Goal: Transaction & Acquisition: Purchase product/service

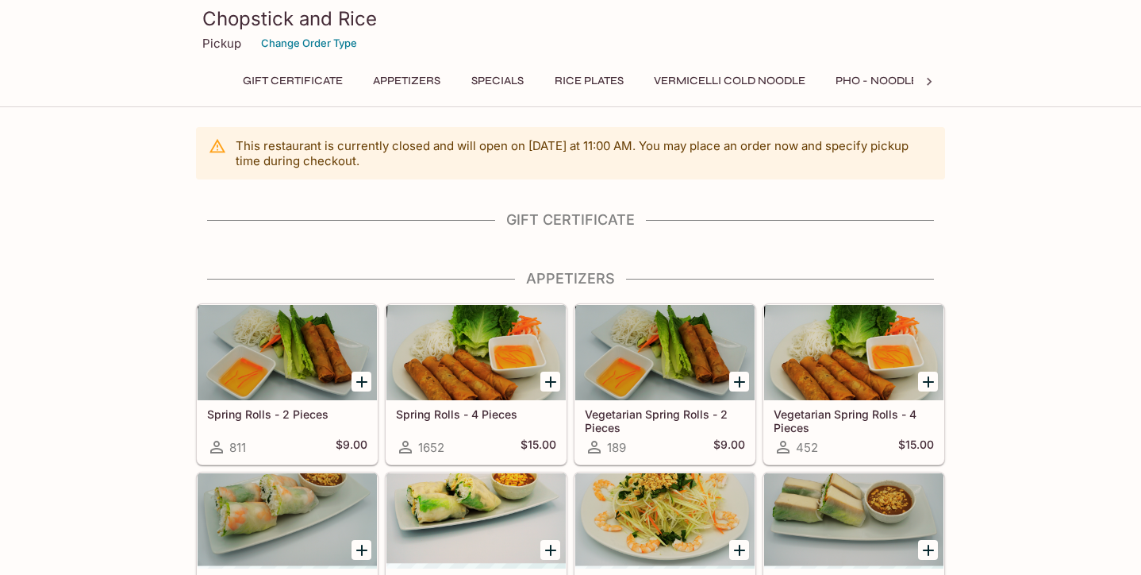
click at [867, 75] on button "Pho - Noodle Soup" at bounding box center [893, 81] width 133 height 22
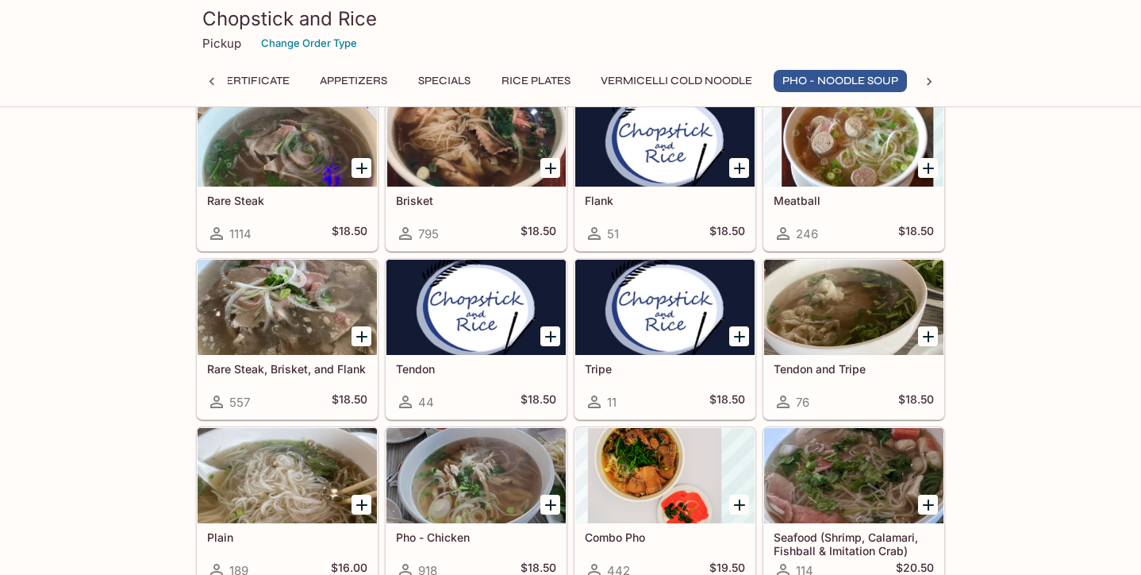
scroll to position [1967, 0]
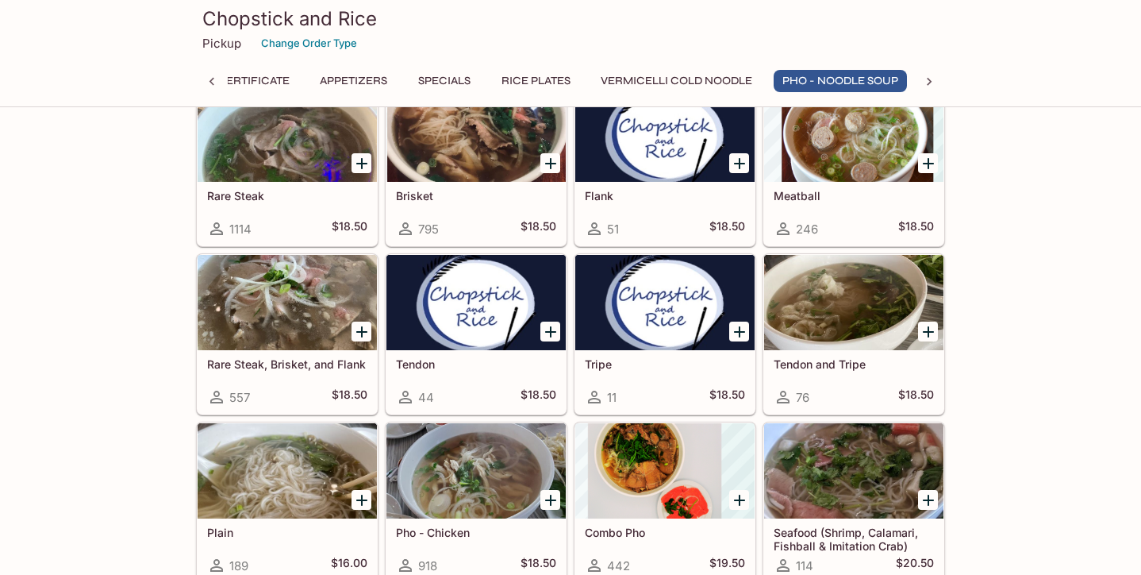
click at [940, 163] on div at bounding box center [928, 163] width 33 height 33
click at [921, 166] on icon "Add Meatball" at bounding box center [928, 163] width 19 height 19
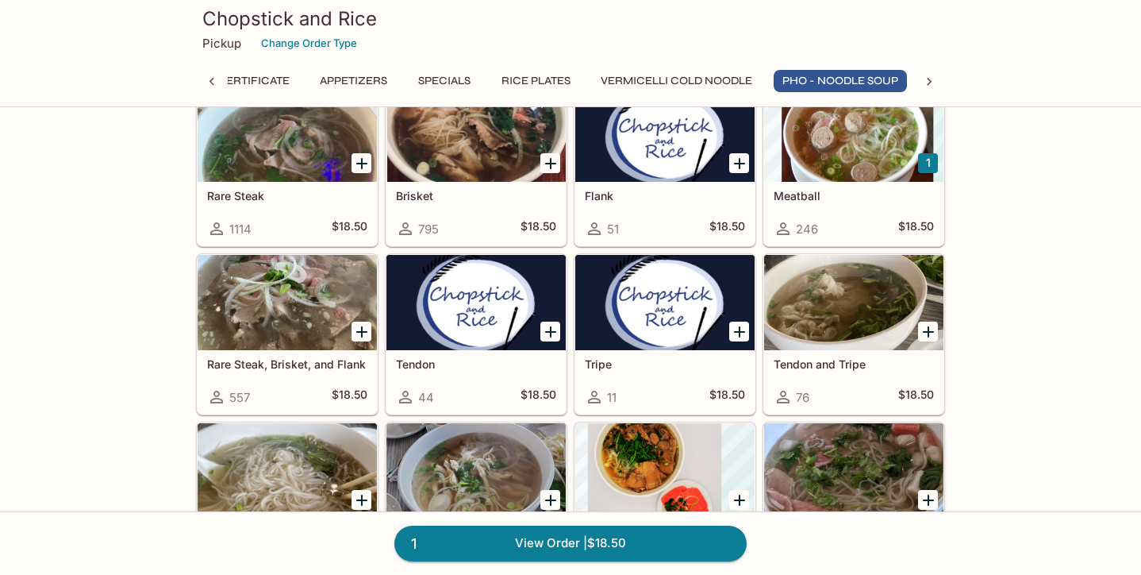
click at [521, 564] on div "1 View Order | $18.50" at bounding box center [570, 542] width 1141 height 63
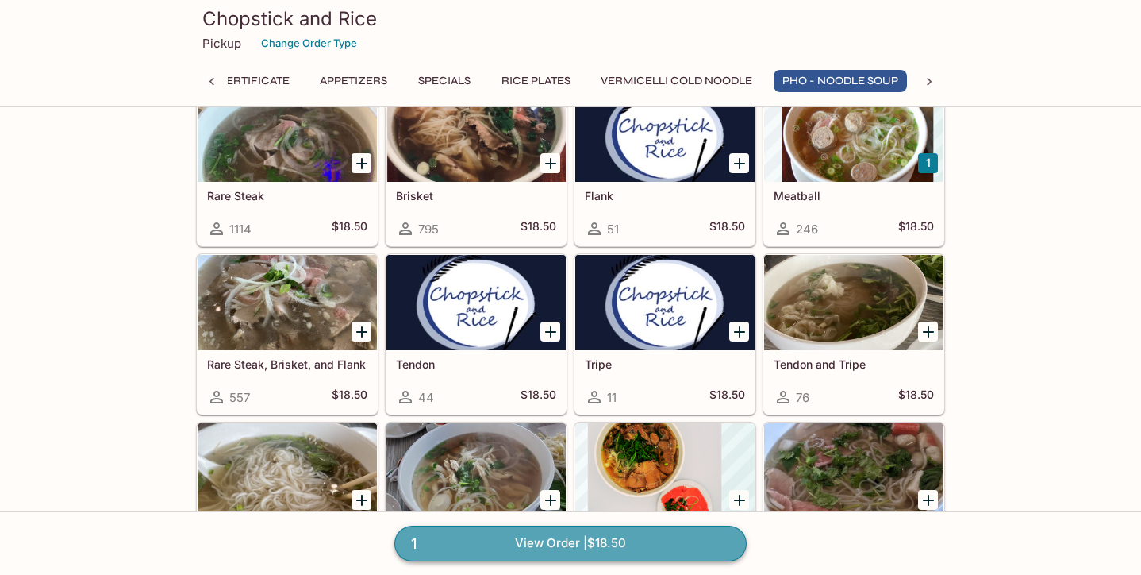
click at [528, 534] on link "1 View Order | $18.50" at bounding box center [570, 542] width 352 height 35
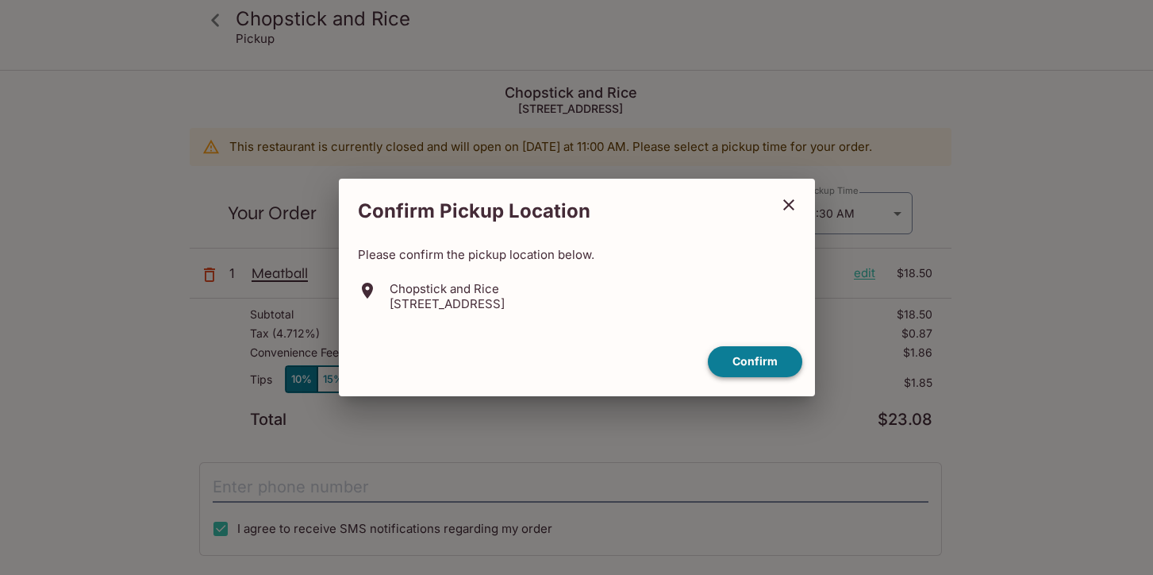
click at [772, 362] on button "Confirm" at bounding box center [755, 361] width 94 height 31
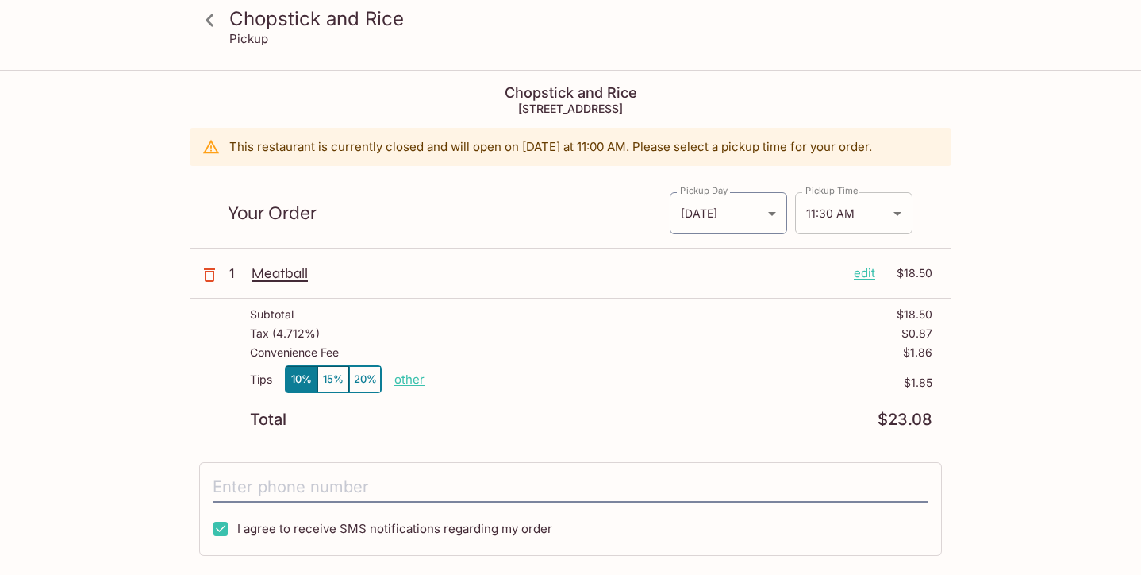
click at [891, 207] on body "Chopstick and Rice Pickup Chopstick and Rice [STREET_ADDRESS] This restaurant i…" at bounding box center [570, 358] width 1141 height 575
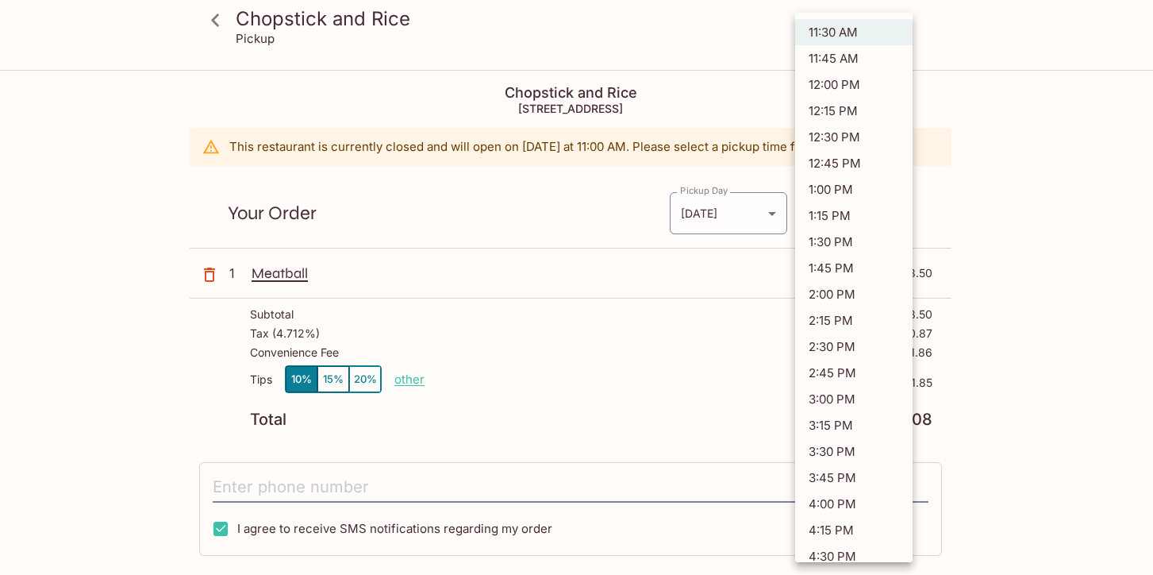
click at [564, 216] on div at bounding box center [576, 287] width 1153 height 575
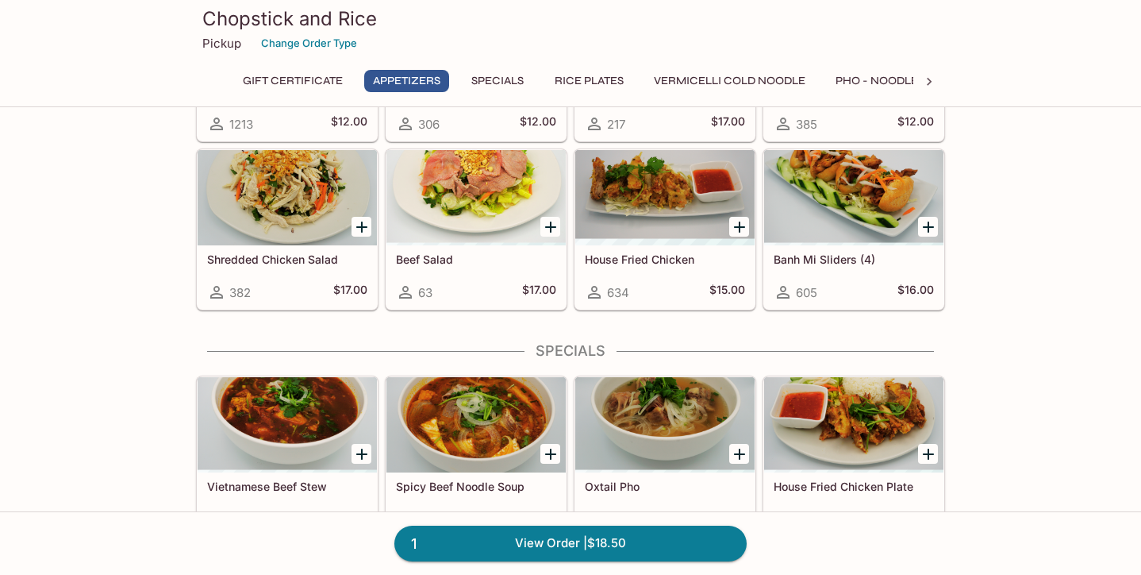
scroll to position [492, 0]
click at [561, 544] on link "1 View Order | $18.50" at bounding box center [570, 542] width 352 height 35
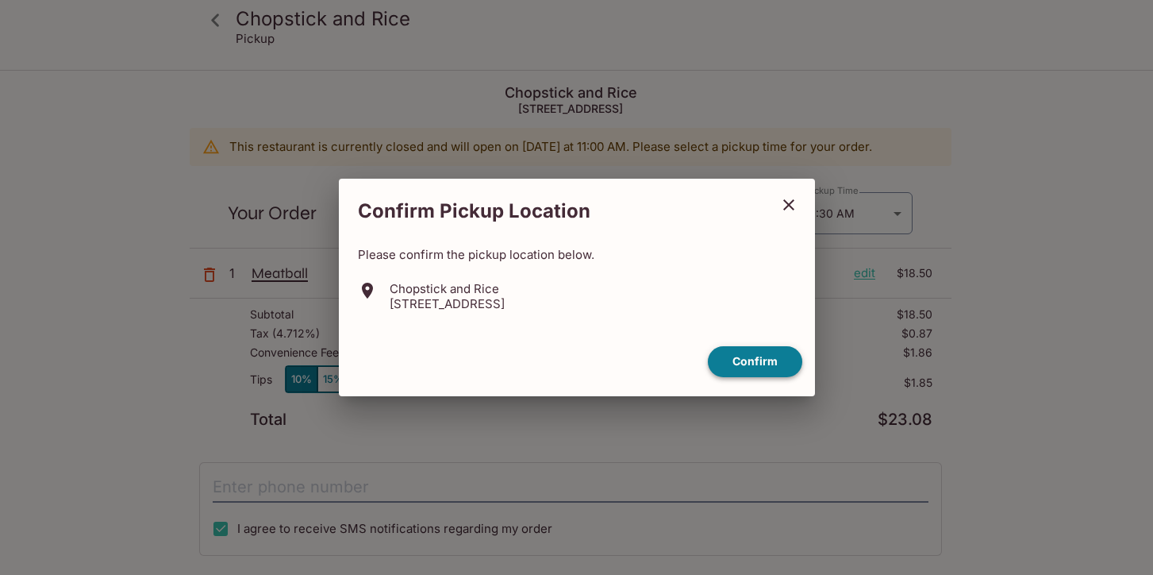
click at [744, 358] on button "Confirm" at bounding box center [755, 361] width 94 height 31
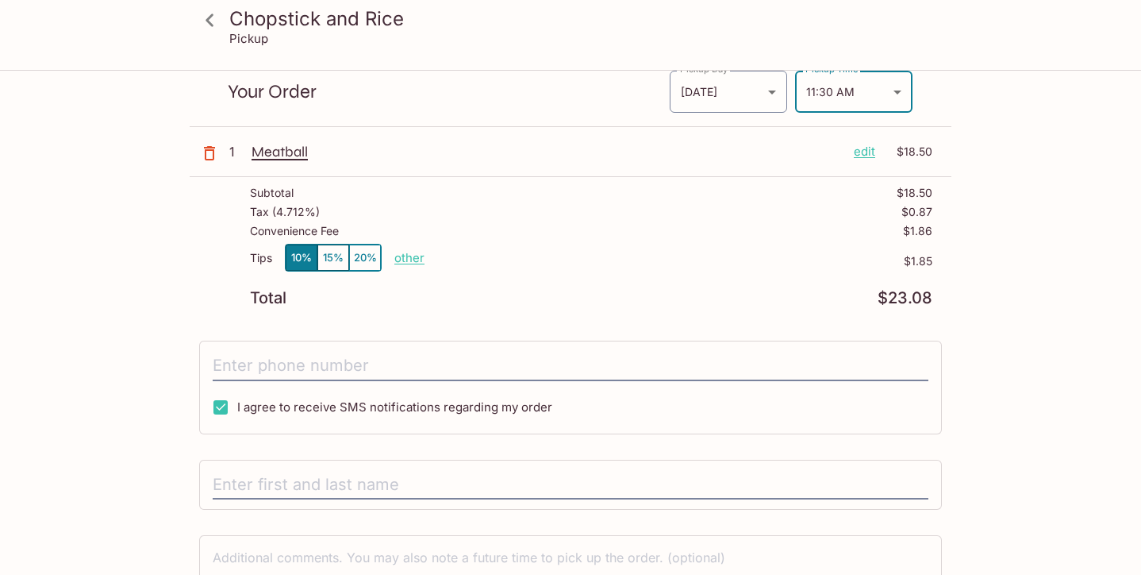
scroll to position [102, 0]
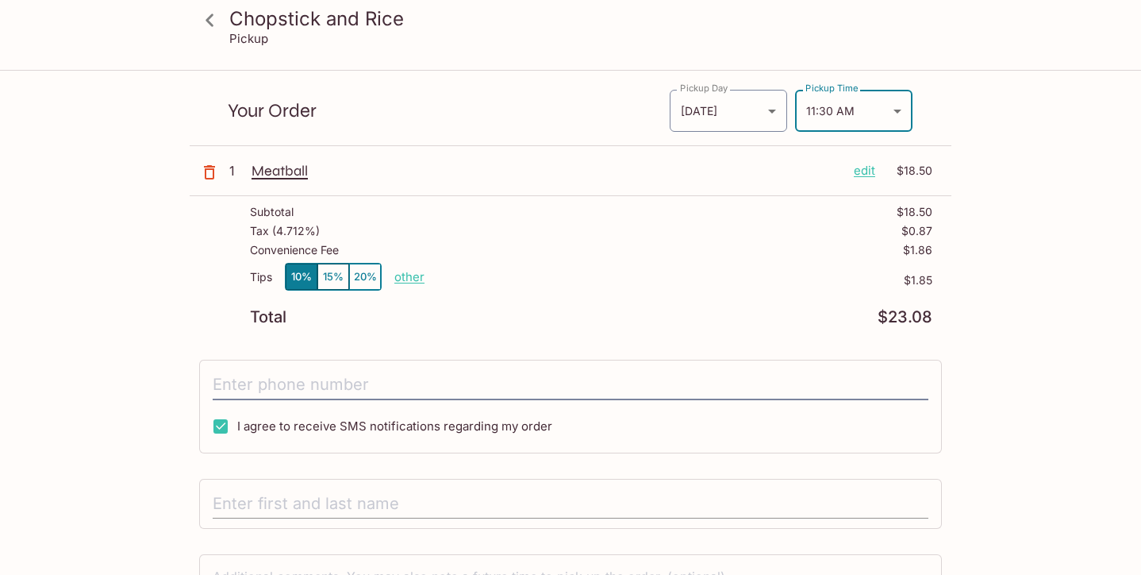
click at [311, 499] on input "text" at bounding box center [571, 504] width 716 height 30
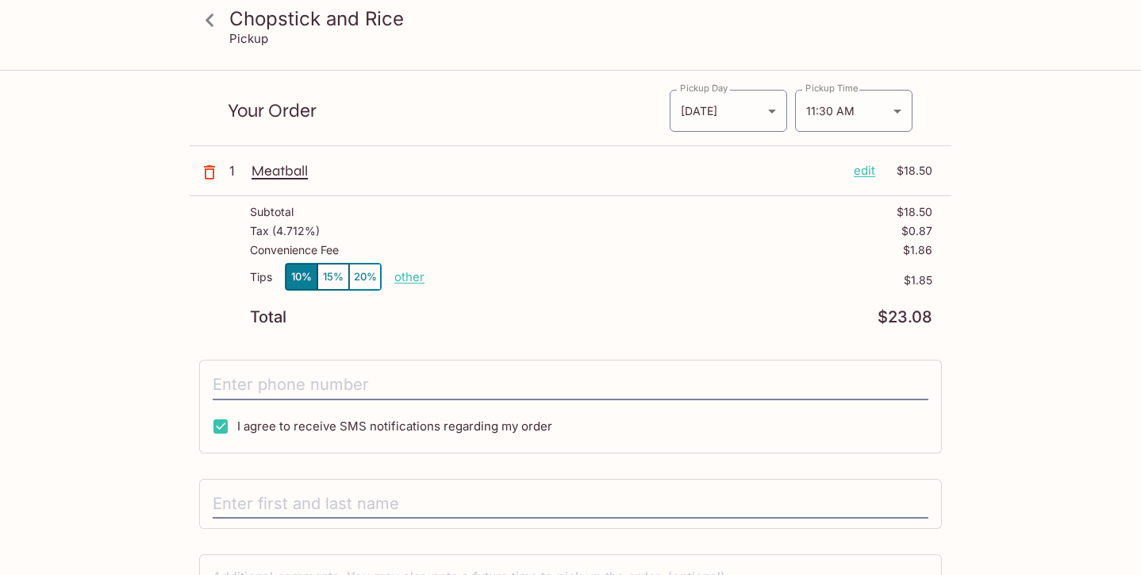
click at [292, 521] on div at bounding box center [570, 504] width 743 height 51
click at [262, 490] on input "text" at bounding box center [571, 504] width 716 height 30
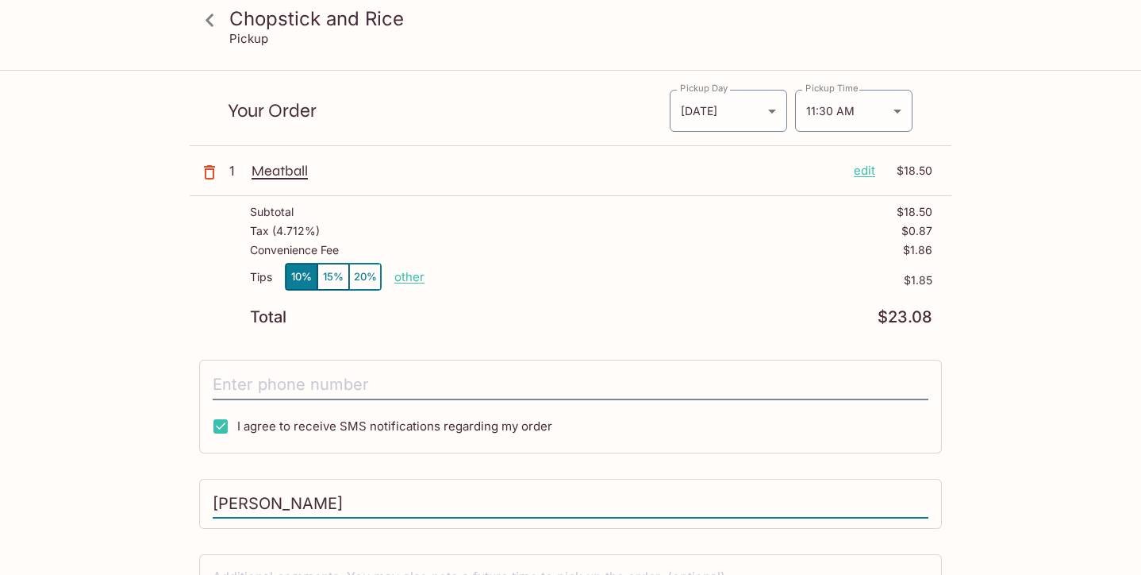
click at [266, 493] on input "deanne" at bounding box center [571, 504] width 716 height 30
click at [299, 501] on input "deanne" at bounding box center [571, 504] width 716 height 30
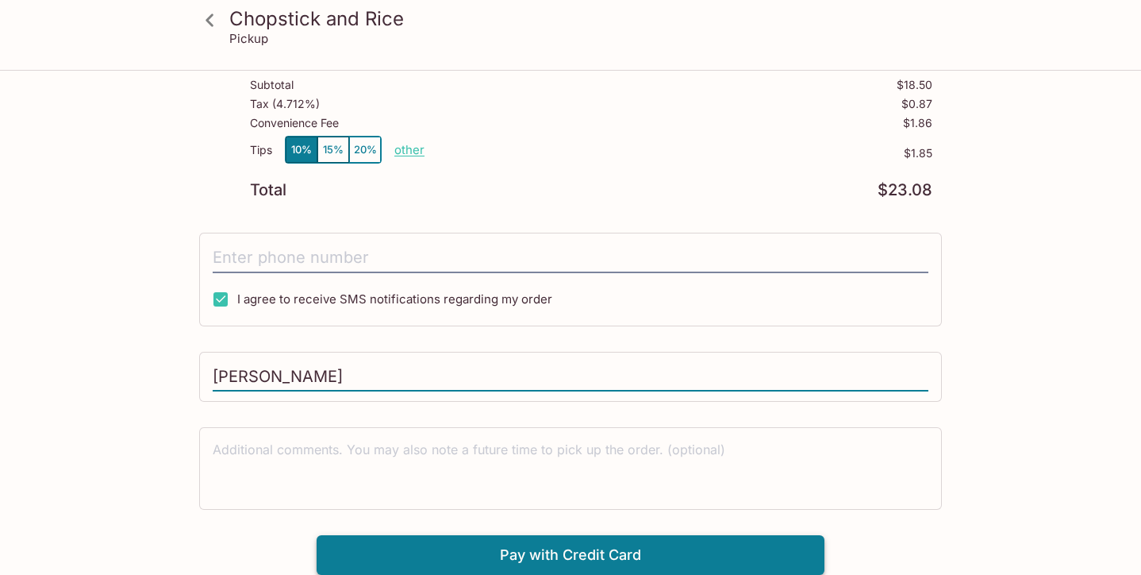
type input "deanne"
click at [529, 545] on button "Pay with Credit Card" at bounding box center [571, 555] width 508 height 40
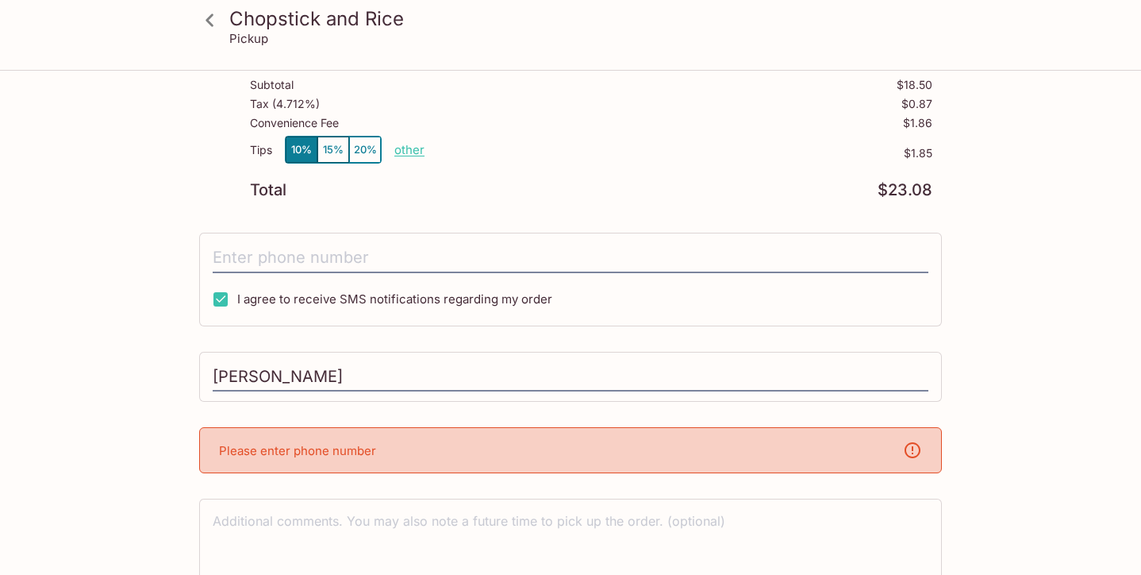
click at [317, 235] on div "I agree to receive SMS notifications regarding my order" at bounding box center [570, 280] width 743 height 94
click at [292, 283] on label "I agree to receive SMS notifications regarding my order" at bounding box center [378, 299] width 348 height 33
click at [236, 283] on input "I agree to receive SMS notifications regarding my order" at bounding box center [221, 299] width 32 height 32
checkbox input "false"
click at [294, 247] on input "tel" at bounding box center [571, 258] width 716 height 30
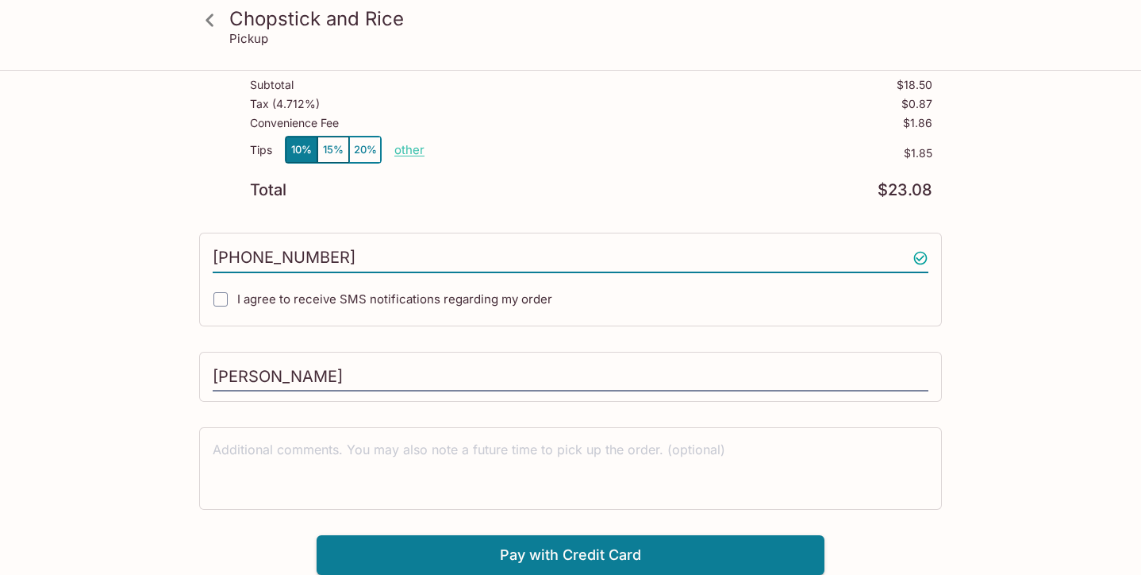
type input "(808) 600-9660"
click at [218, 304] on input "I agree to receive SMS notifications regarding my order" at bounding box center [221, 299] width 32 height 32
checkbox input "true"
click at [595, 554] on button "Pay with Credit Card" at bounding box center [571, 555] width 508 height 40
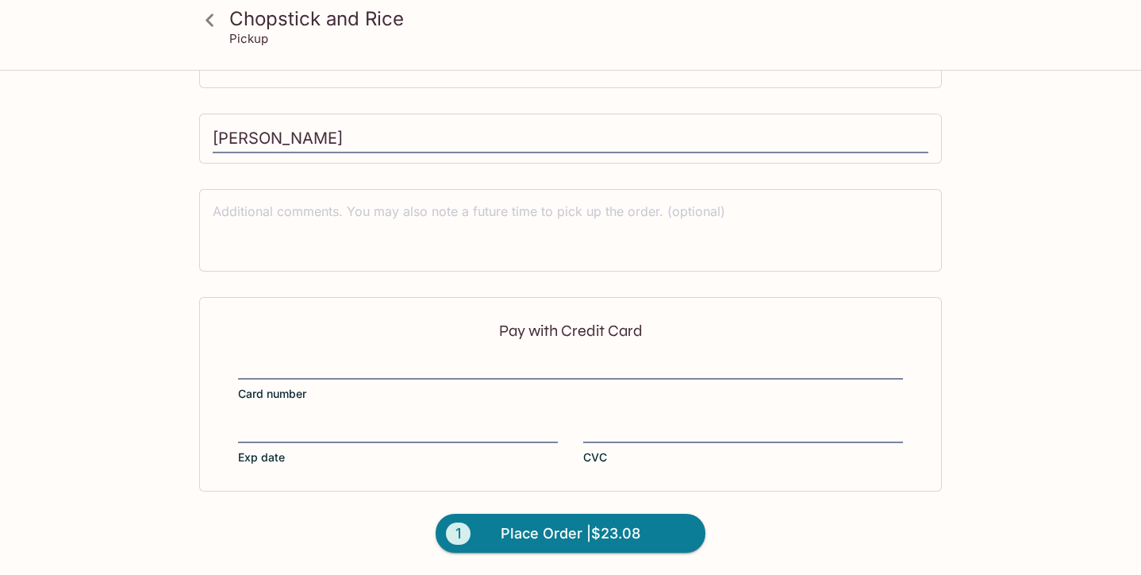
scroll to position [467, 0]
